Goal: Task Accomplishment & Management: Manage account settings

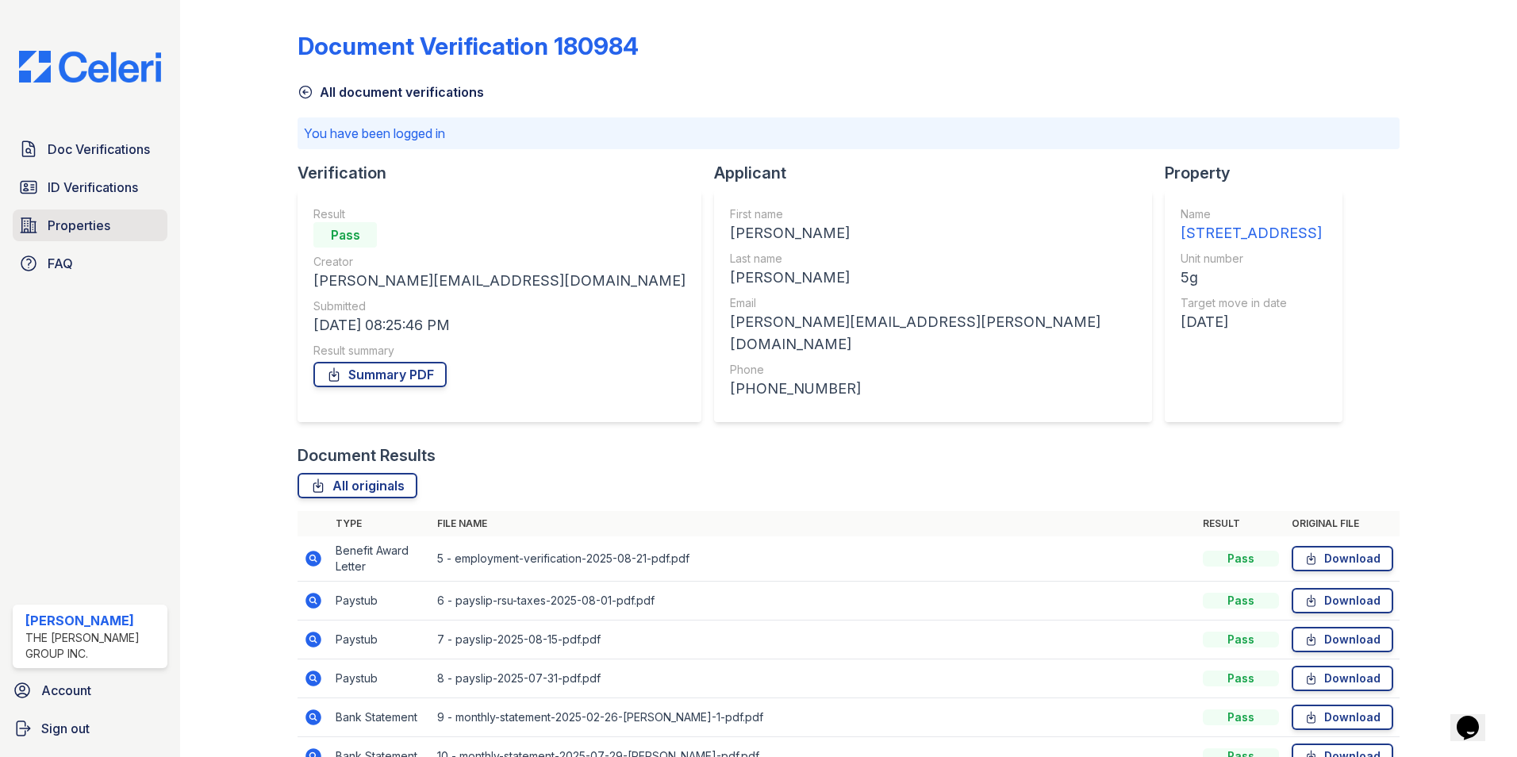
click at [73, 212] on link "Properties" at bounding box center [90, 225] width 155 height 32
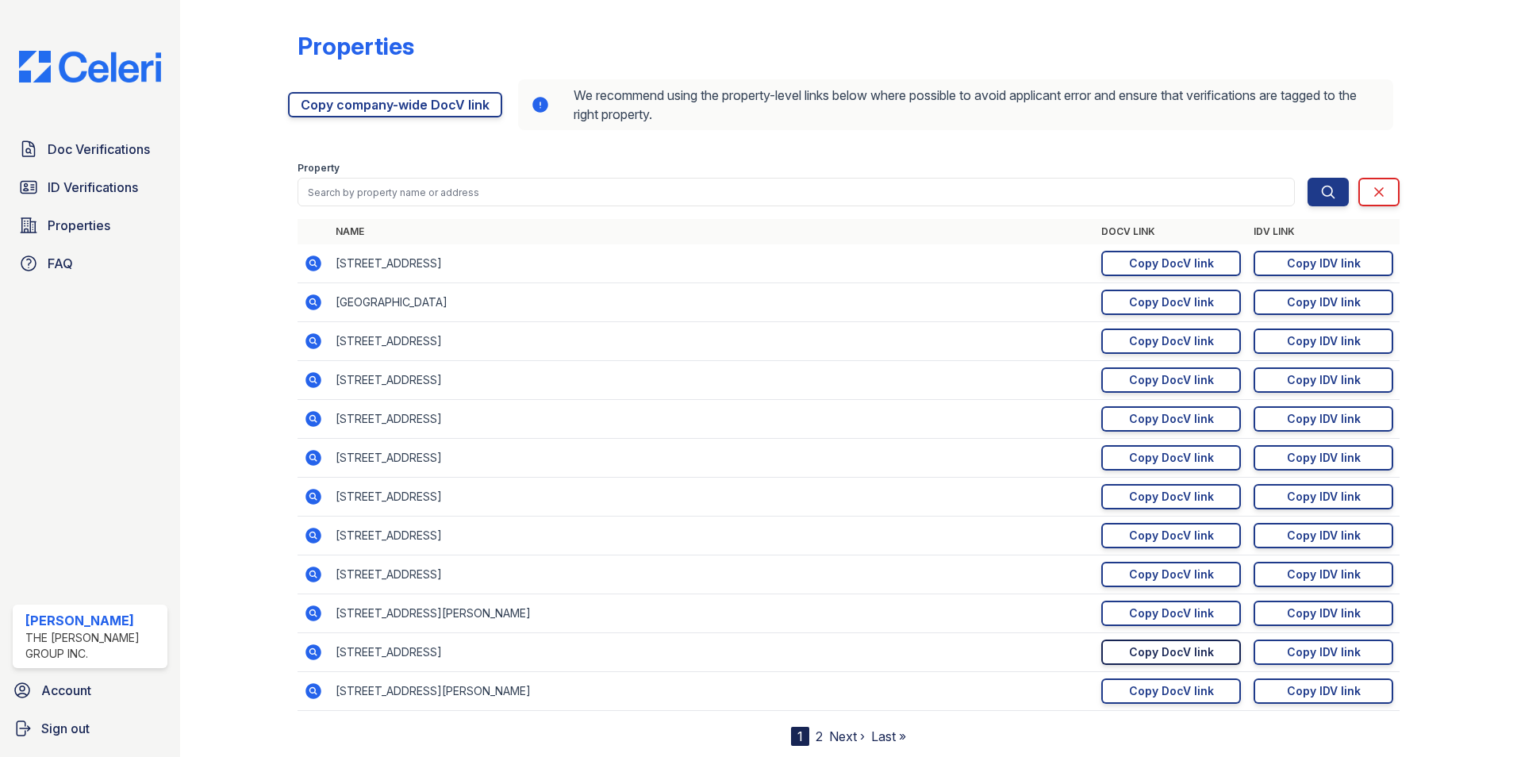
click at [1139, 643] on link "Copy DocV link Copy link" at bounding box center [1171, 651] width 140 height 25
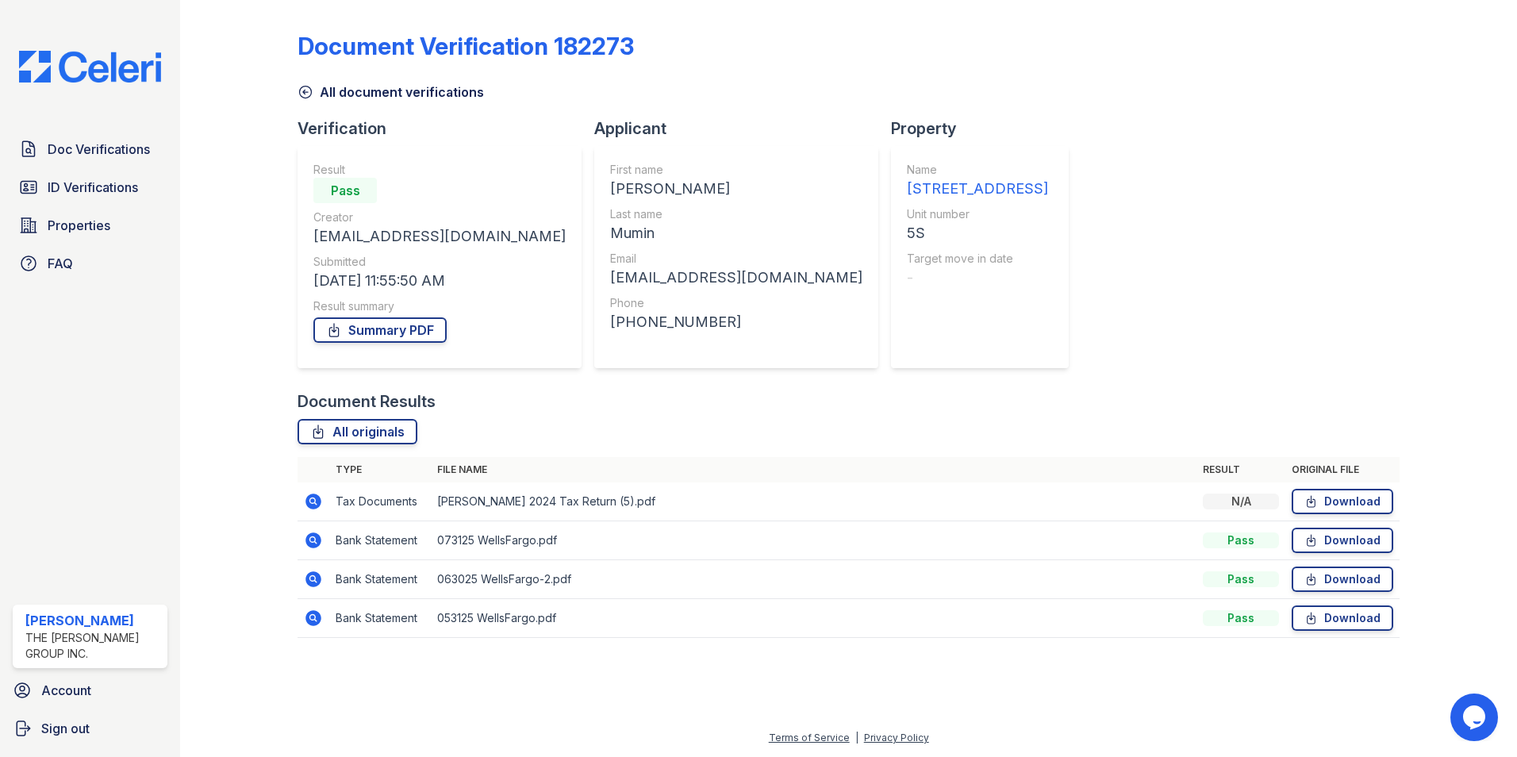
click at [312, 539] on icon at bounding box center [312, 539] width 4 height 4
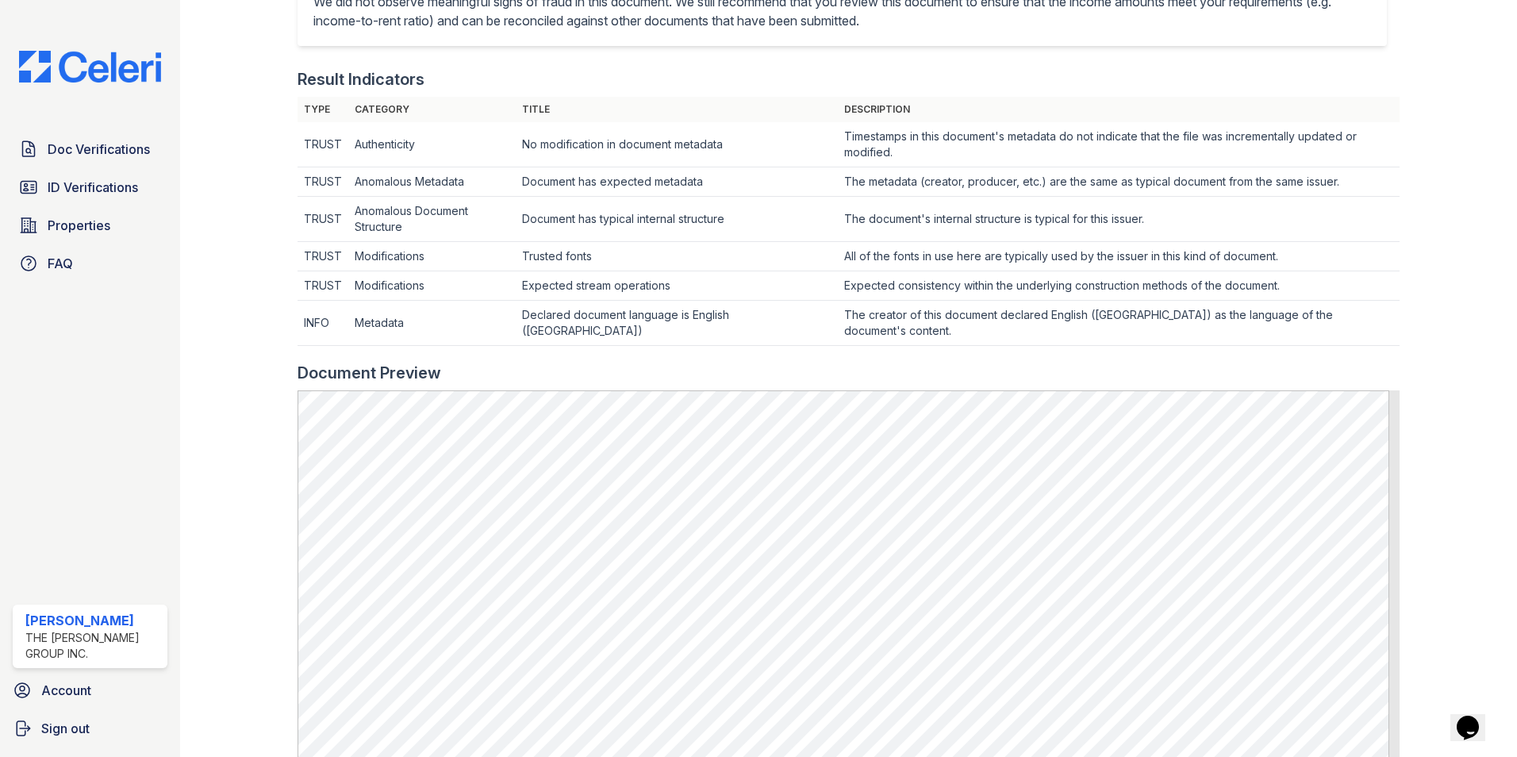
scroll to position [420, 0]
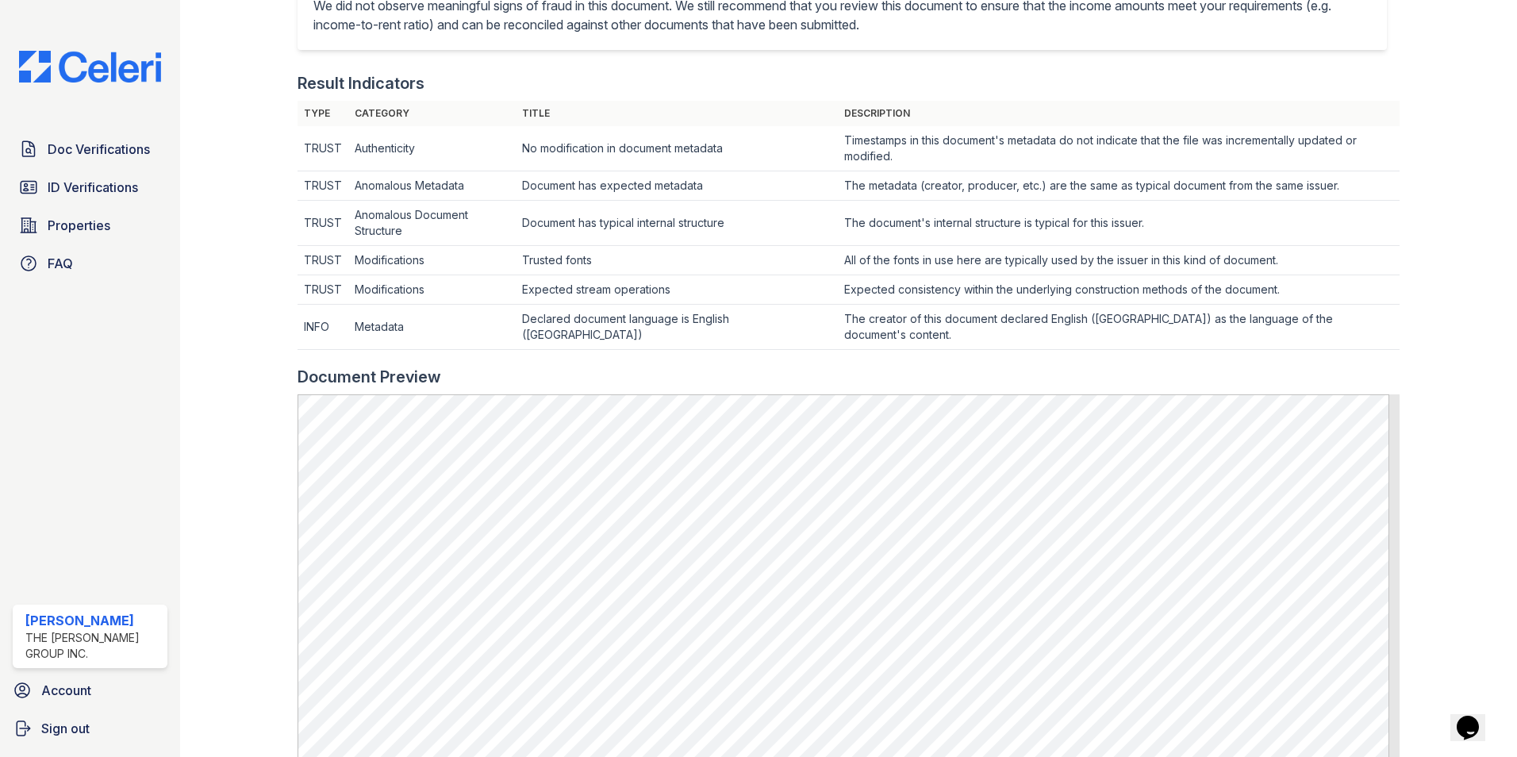
click at [1400, 697] on div at bounding box center [1446, 369] width 92 height 1565
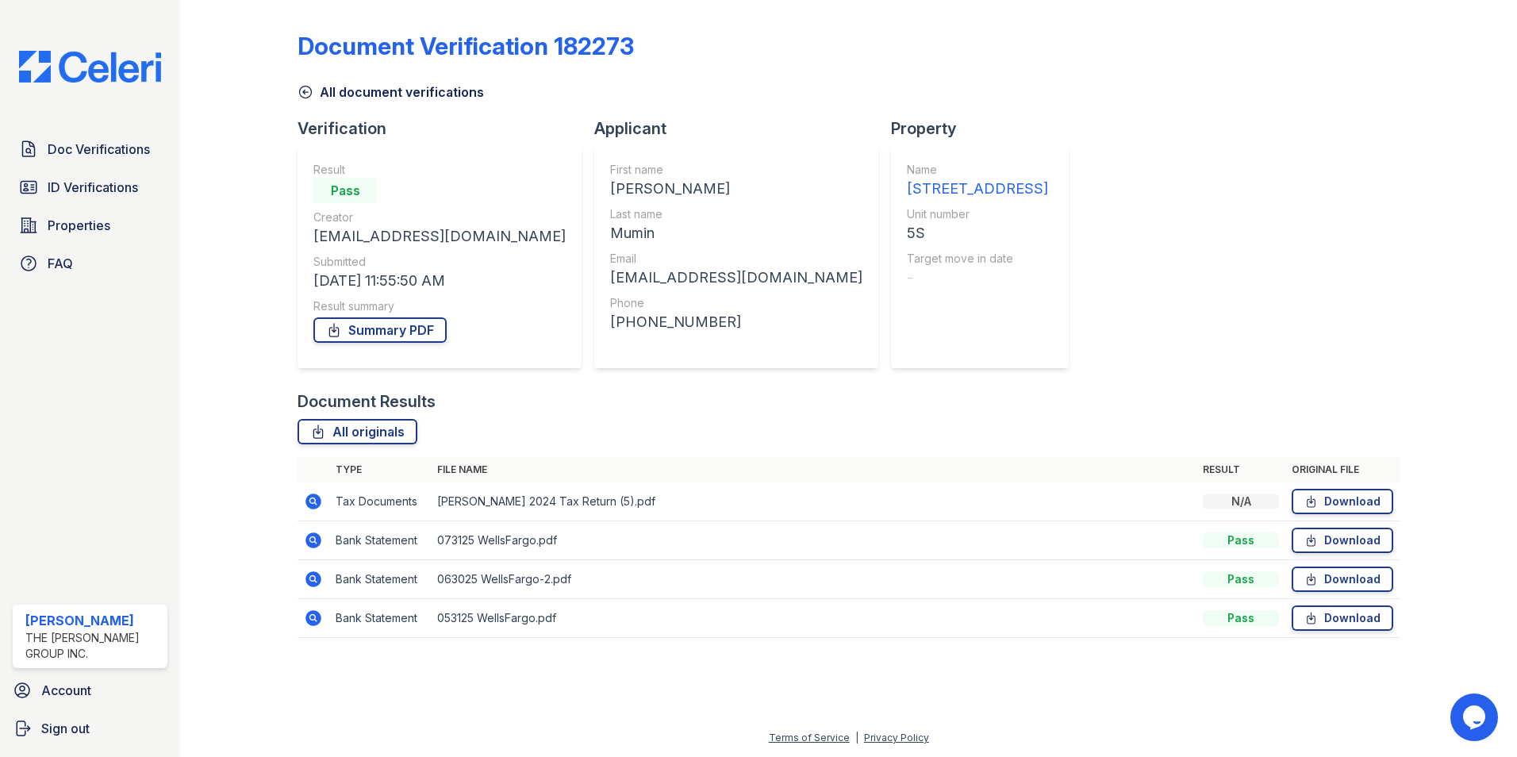
click at [316, 574] on icon at bounding box center [313, 579] width 16 height 16
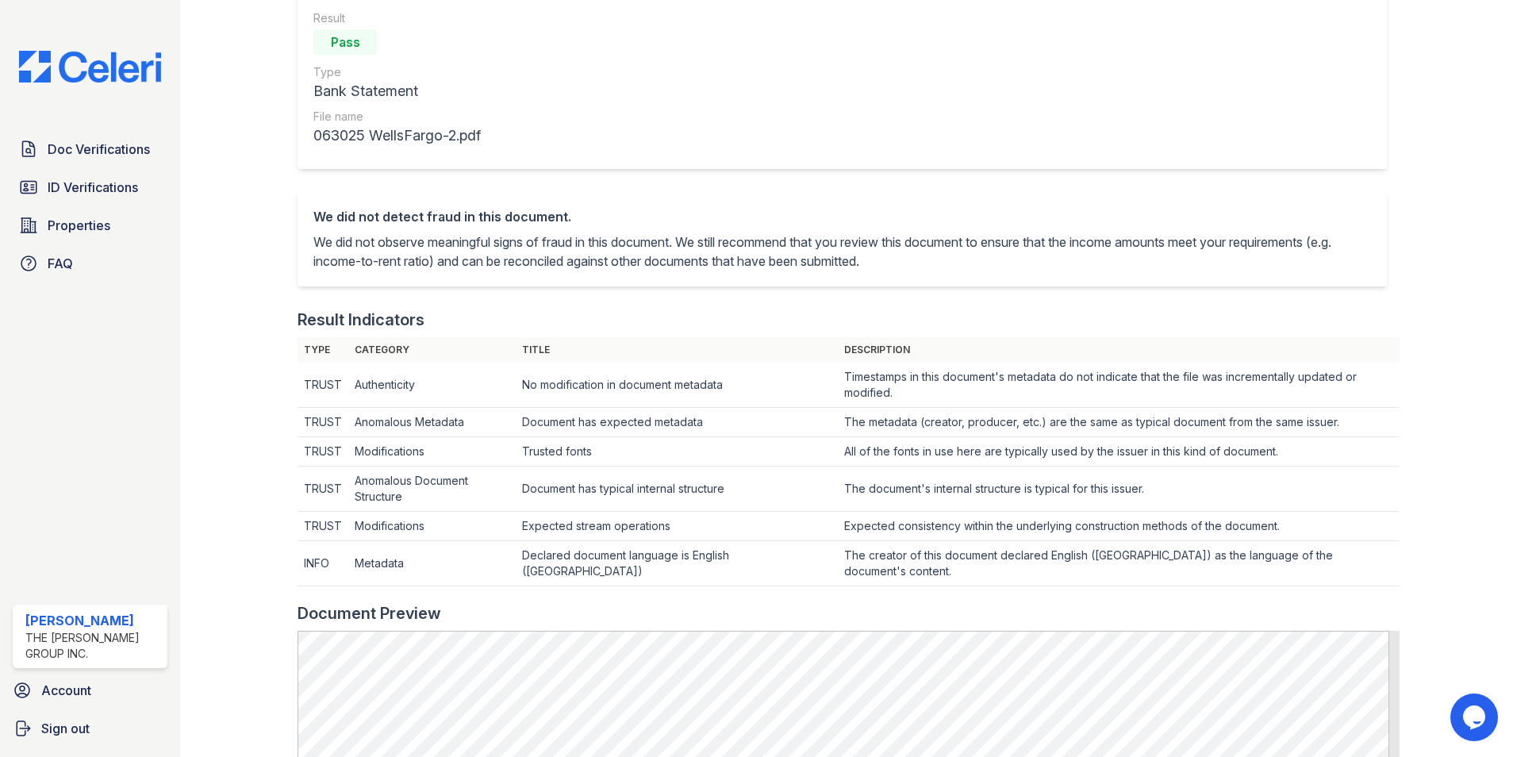
scroll to position [317, 0]
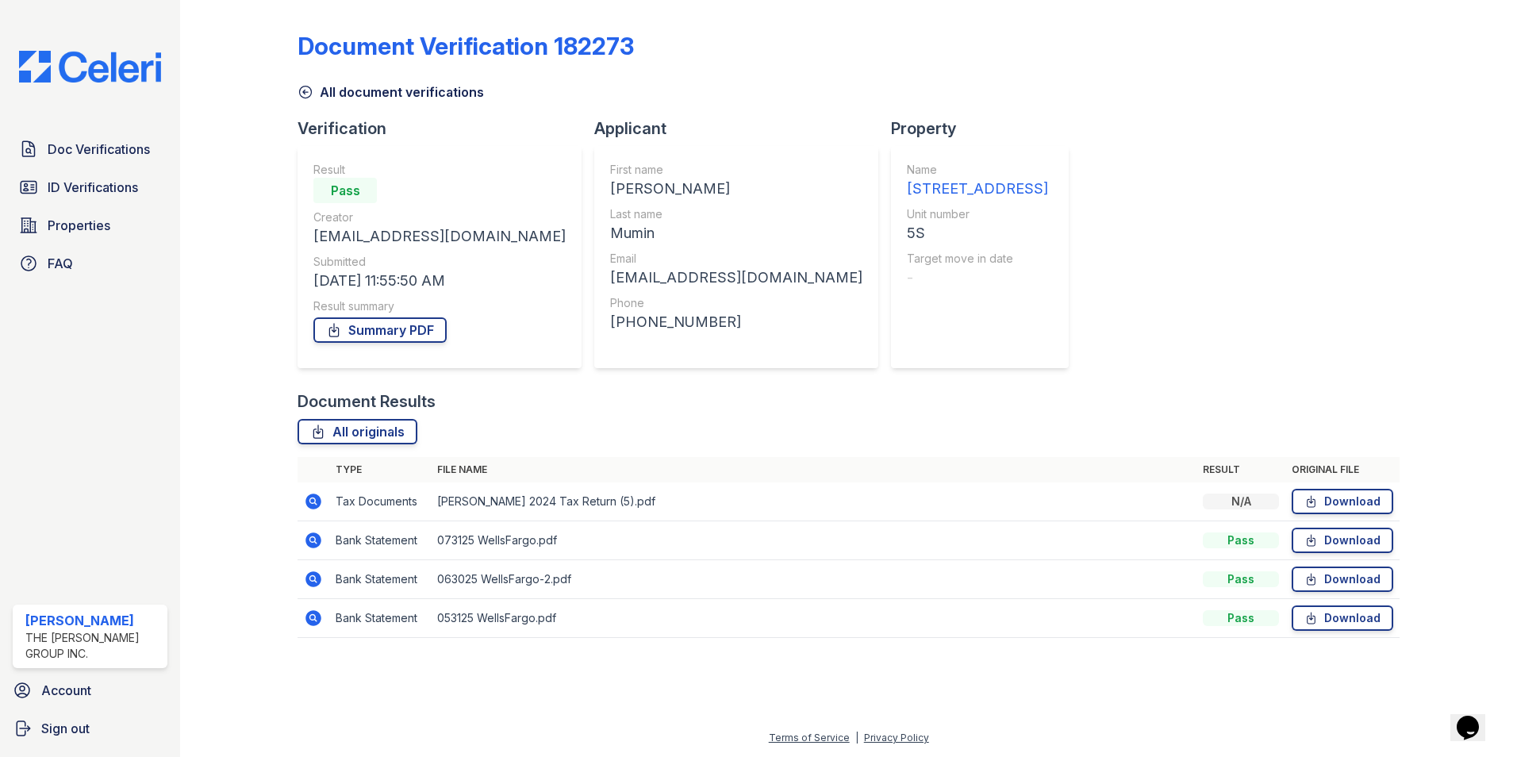
click at [316, 618] on icon at bounding box center [313, 618] width 19 height 19
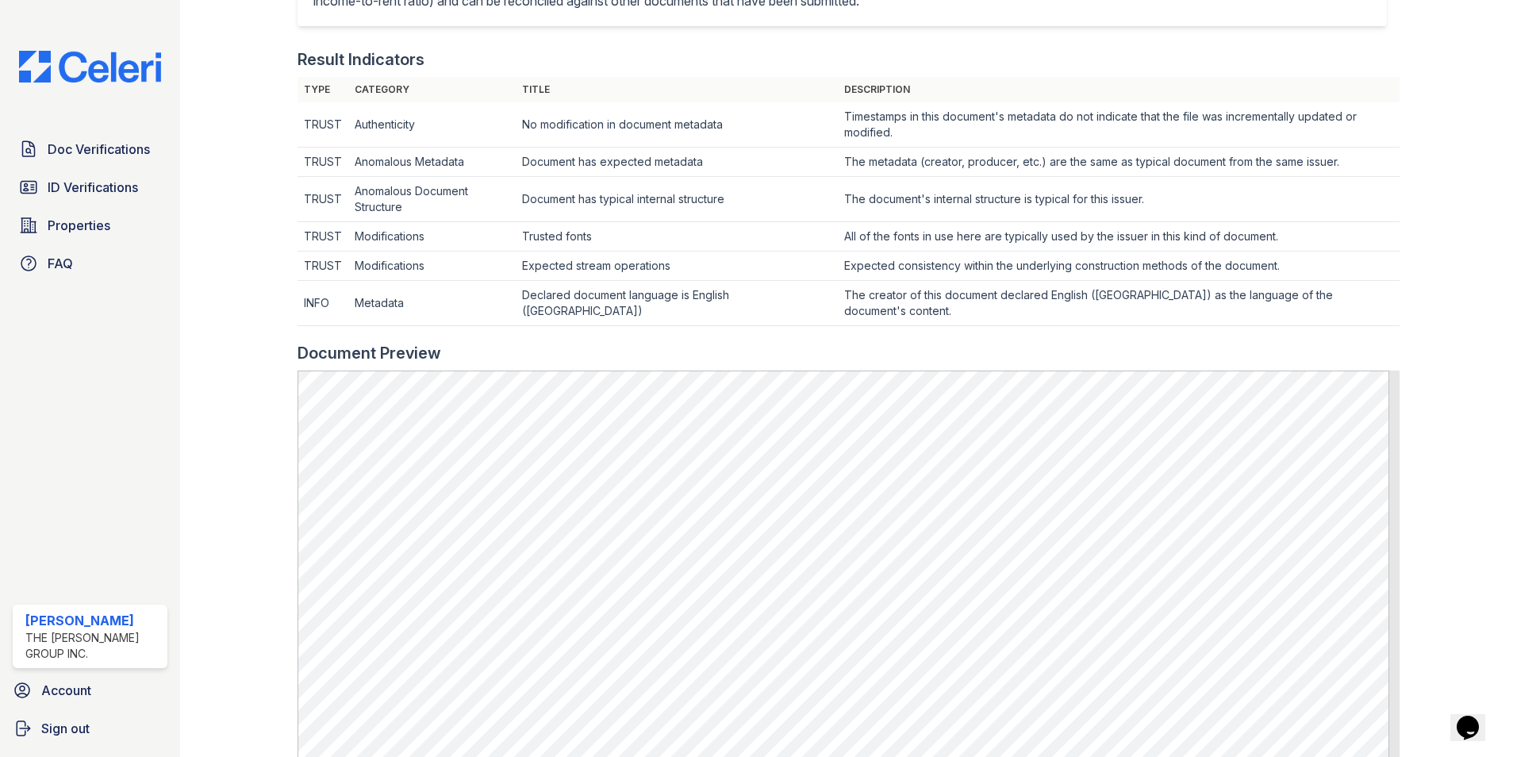
scroll to position [635, 0]
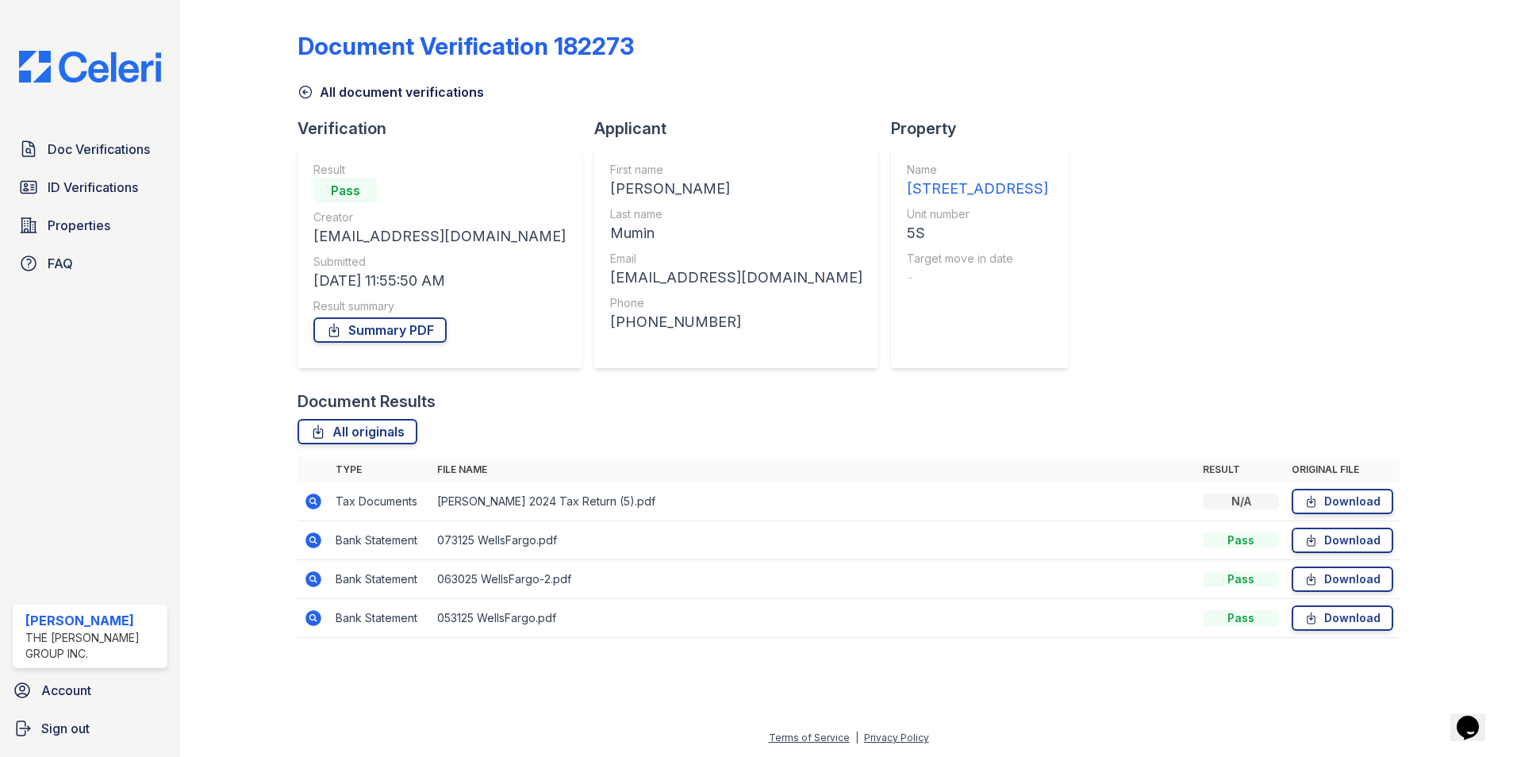
click at [428, 495] on td "Tax Documents" at bounding box center [380, 501] width 102 height 39
click at [324, 503] on td at bounding box center [314, 501] width 32 height 39
click at [316, 503] on icon at bounding box center [313, 501] width 19 height 19
